Goal: Transaction & Acquisition: Purchase product/service

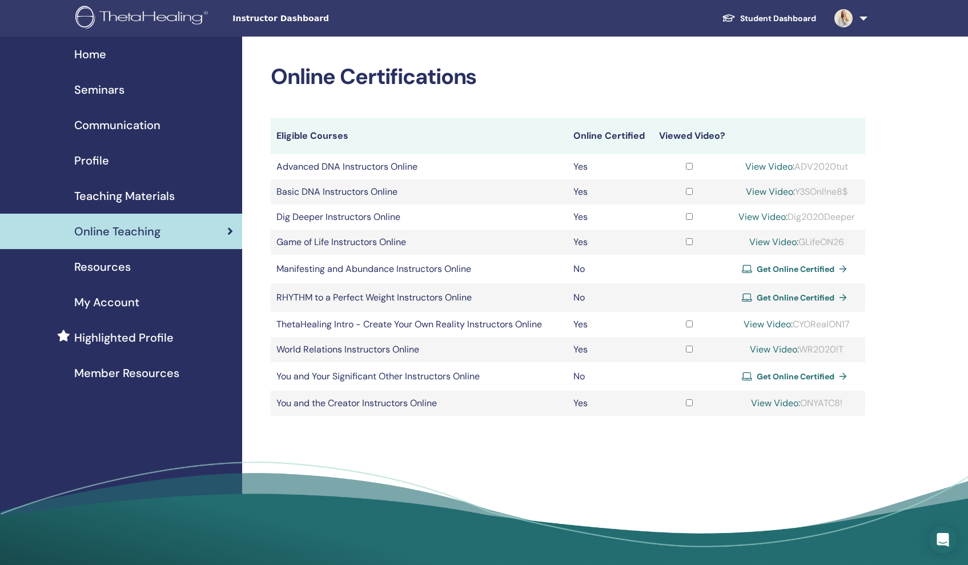
click at [773, 266] on span "Get Online Certified" at bounding box center [796, 269] width 78 height 10
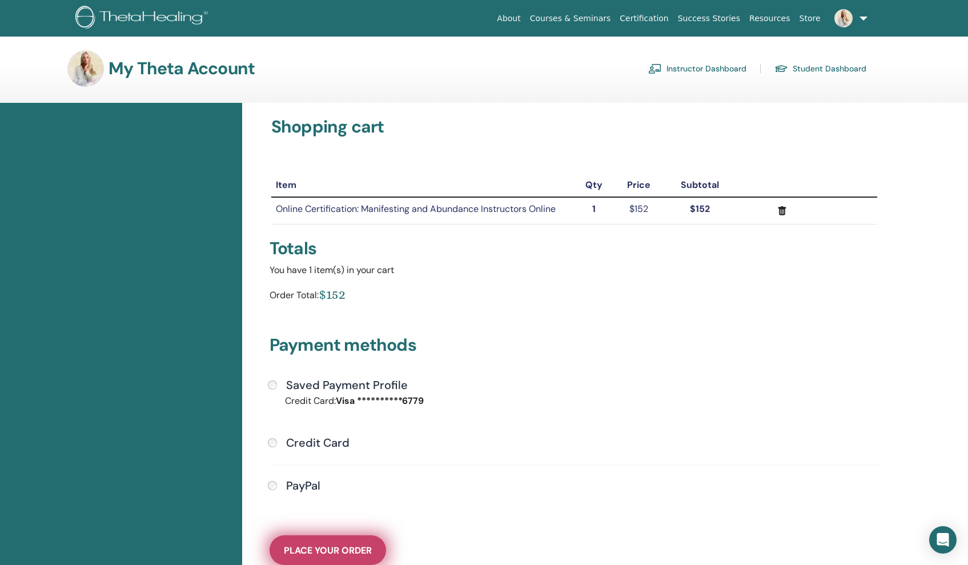
click at [310, 546] on span "Place Your Order" at bounding box center [328, 550] width 88 height 12
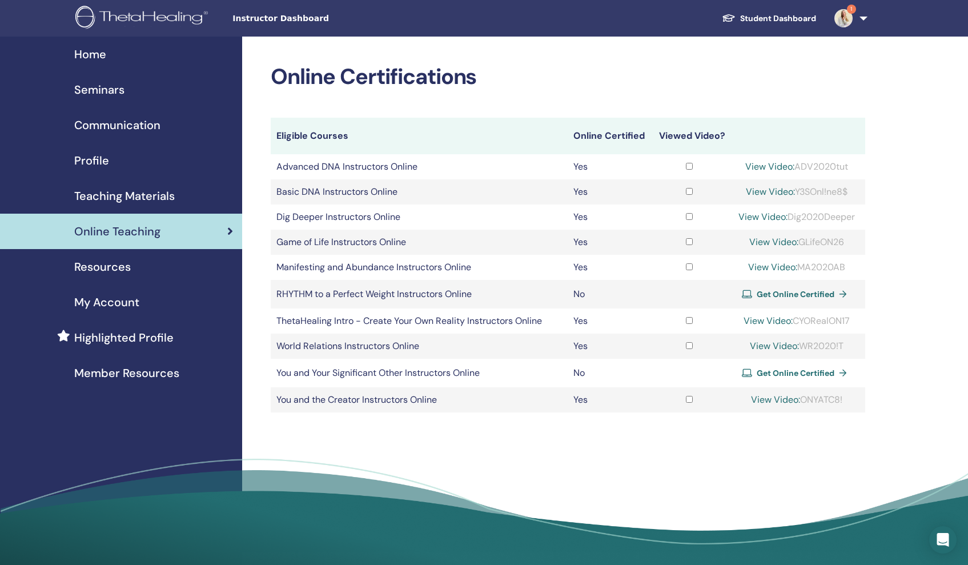
click at [788, 289] on span "Get Online Certified" at bounding box center [796, 294] width 78 height 10
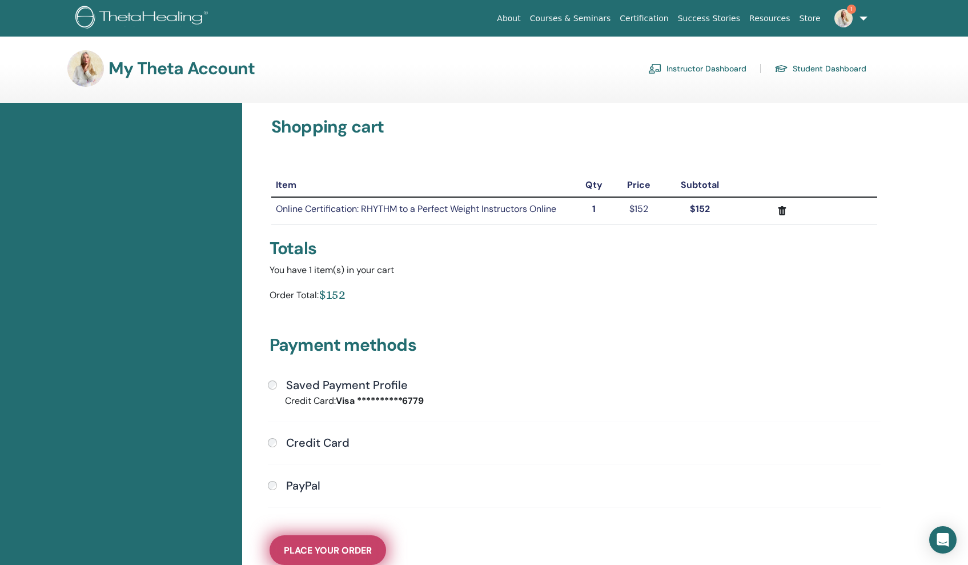
click at [296, 546] on span "Place Your Order" at bounding box center [328, 550] width 88 height 12
